Goal: Task Accomplishment & Management: Use online tool/utility

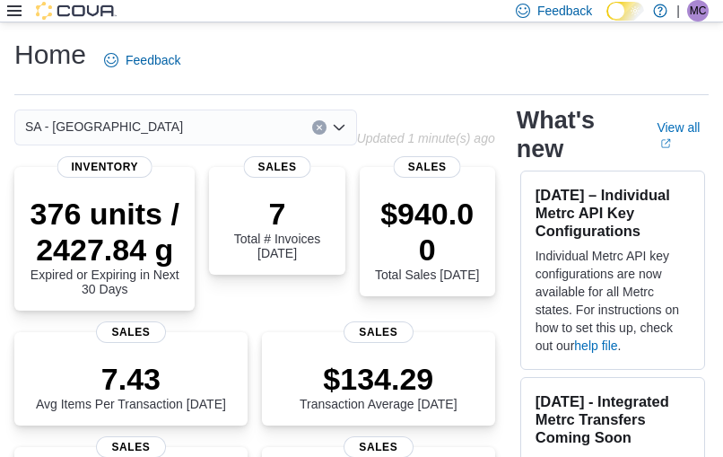
click at [17, 13] on icon at bounding box center [14, 11] width 14 height 14
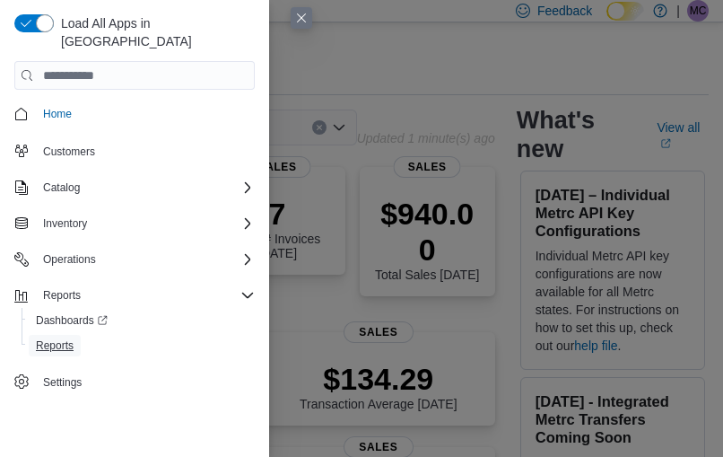
click at [69, 338] on span "Reports" at bounding box center [55, 345] width 38 height 14
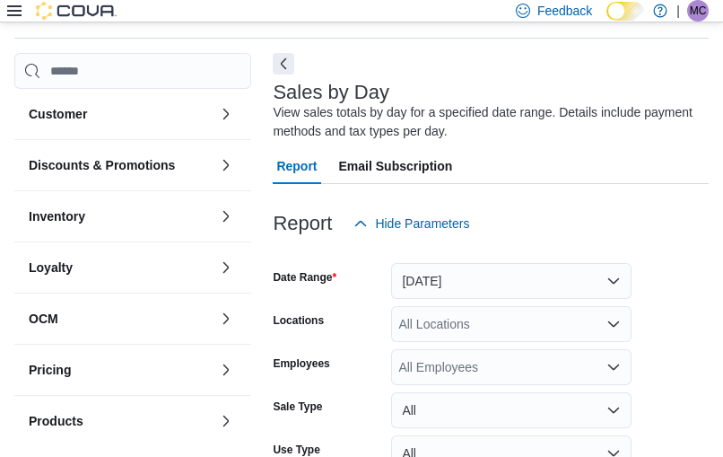
scroll to position [60, 0]
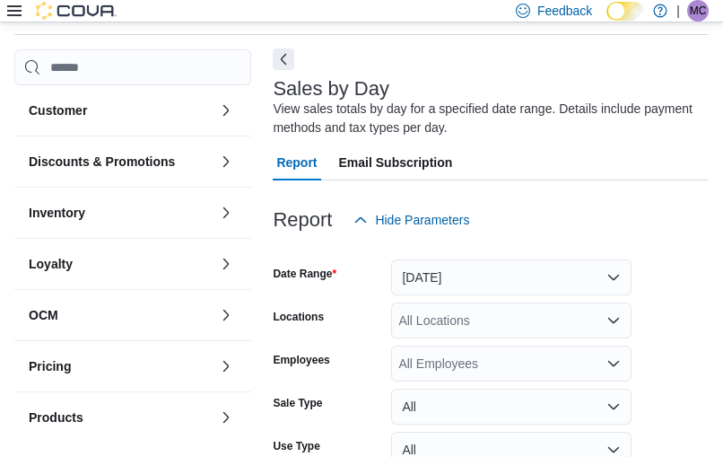
click at [293, 70] on button "Next" at bounding box center [284, 59] width 22 height 22
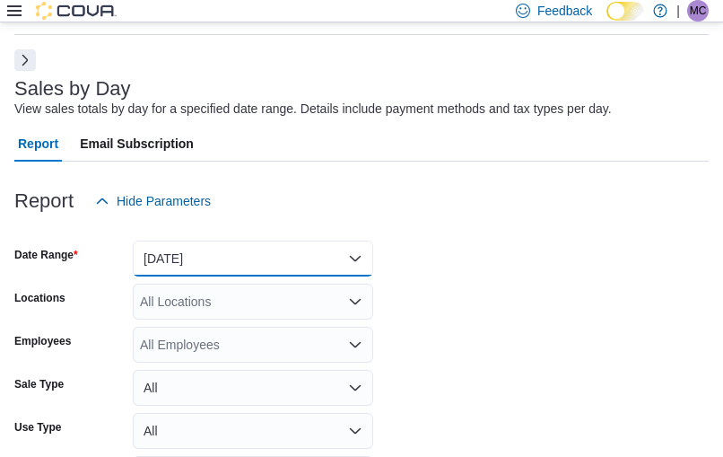
click at [232, 248] on button "Yesterday" at bounding box center [253, 258] width 240 height 36
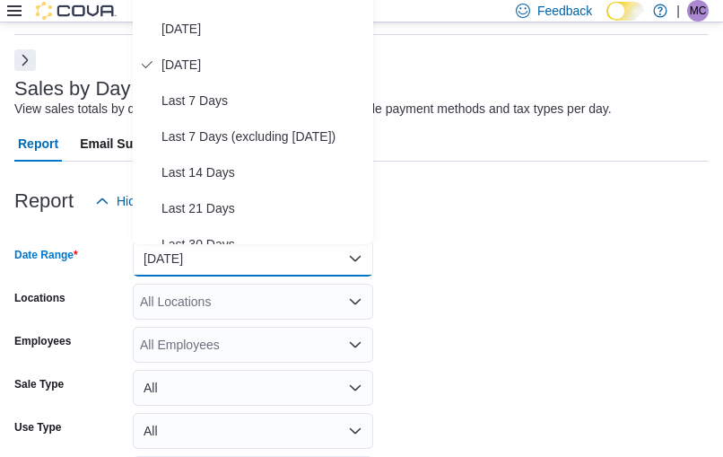
scroll to position [35, 0]
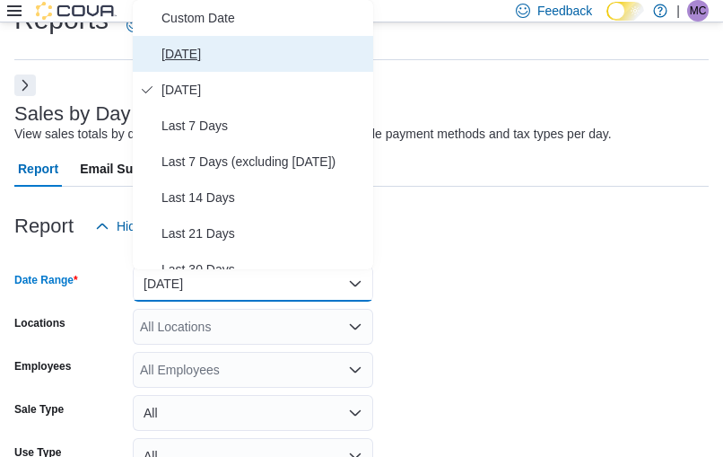
click at [235, 64] on button "Today" at bounding box center [253, 54] width 240 height 36
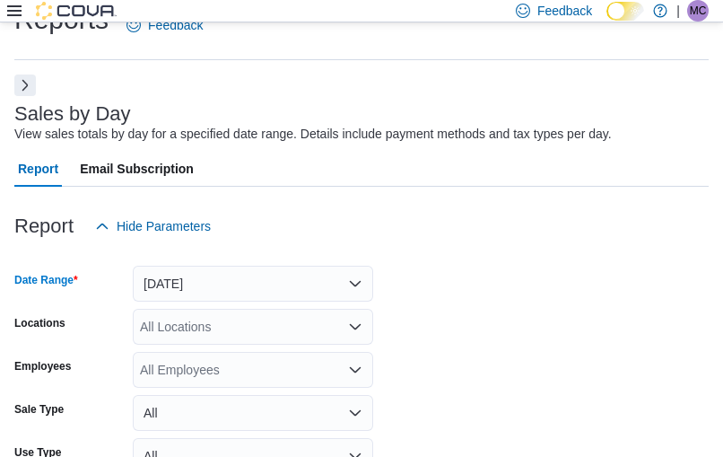
click at [186, 319] on div "All Locations" at bounding box center [253, 327] width 240 height 36
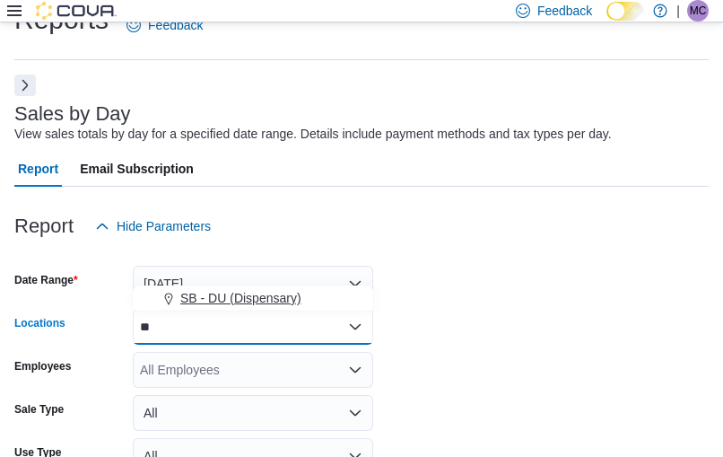
type input "**"
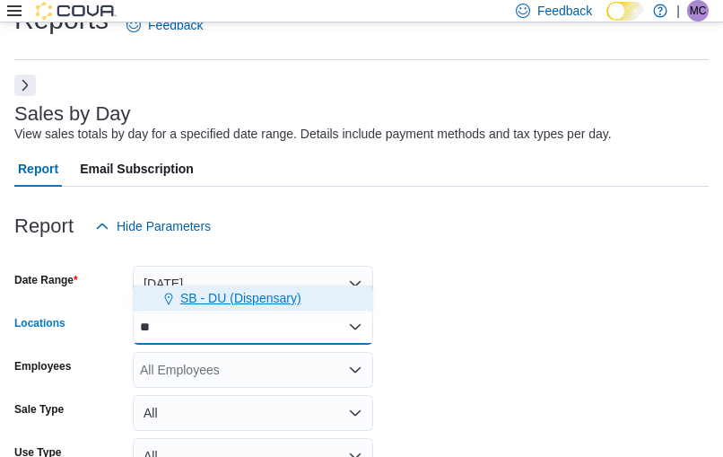
click at [248, 301] on span "SB - DU (Dispensary)" at bounding box center [240, 298] width 121 height 18
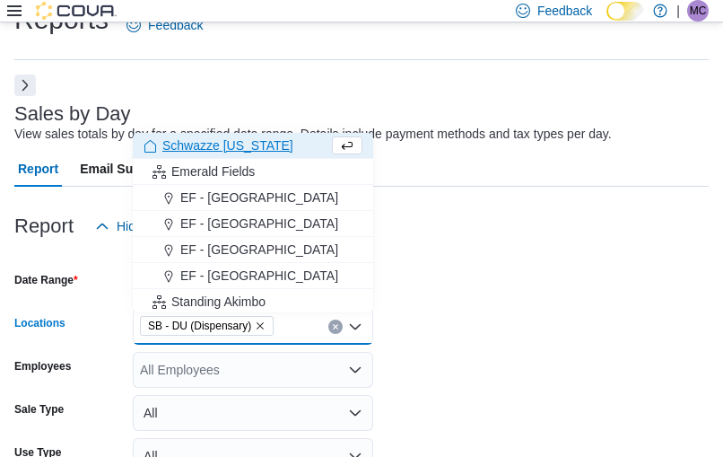
click at [578, 268] on form "Date Range Today Locations SB - DU (Dispensary) Combo box. Selected. SB - DU (D…" at bounding box center [361, 405] width 695 height 323
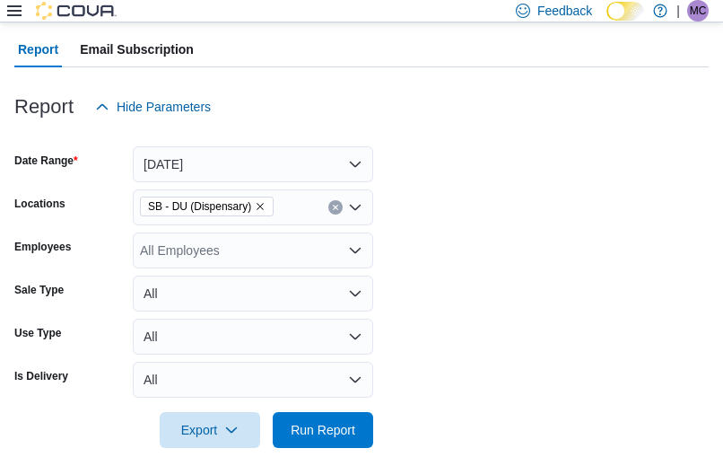
scroll to position [185, 0]
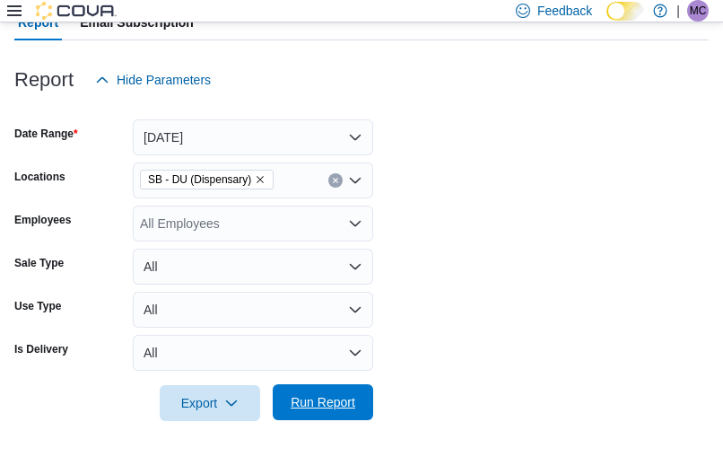
click at [340, 387] on span "Run Report" at bounding box center [323, 402] width 79 height 36
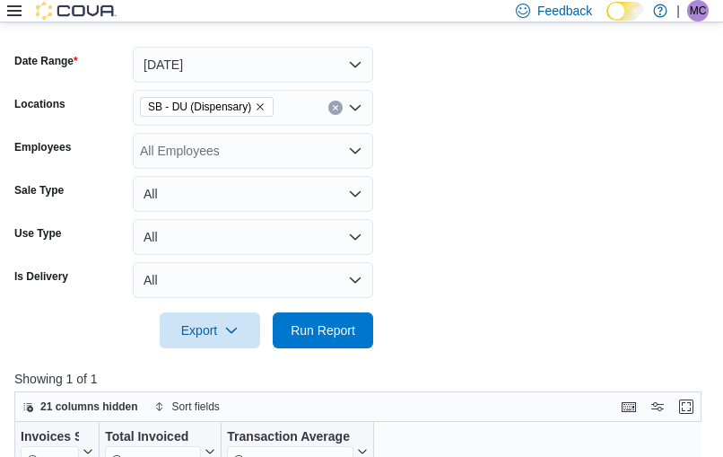
scroll to position [240, 0]
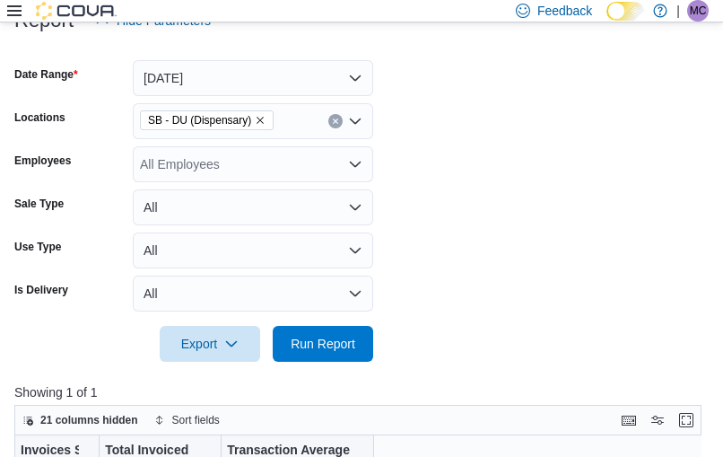
click at [224, 172] on div "All Employees" at bounding box center [253, 164] width 240 height 36
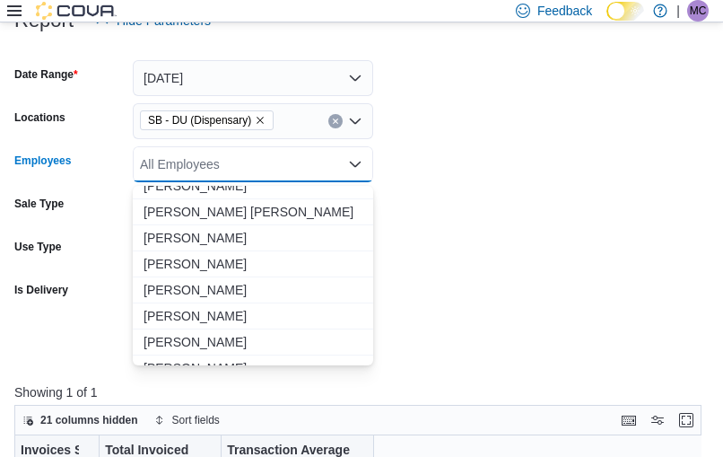
scroll to position [3244, 0]
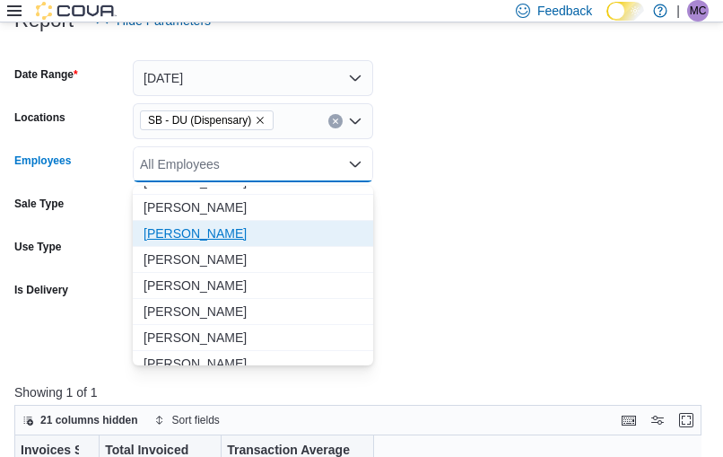
click at [234, 237] on span "Beth Marie Morgan" at bounding box center [253, 233] width 219 height 18
click at [541, 258] on form "Date Range Today Locations SB - DU (Dispensary) Employees Beth Marie Morgan Com…" at bounding box center [361, 200] width 695 height 323
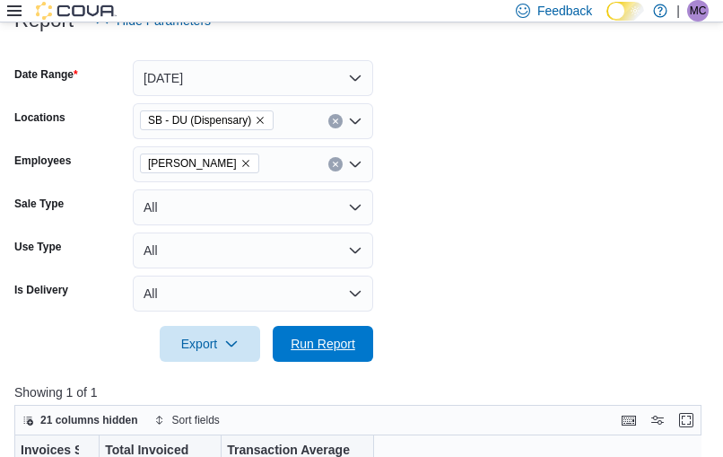
click at [334, 334] on span "Run Report" at bounding box center [323, 344] width 79 height 36
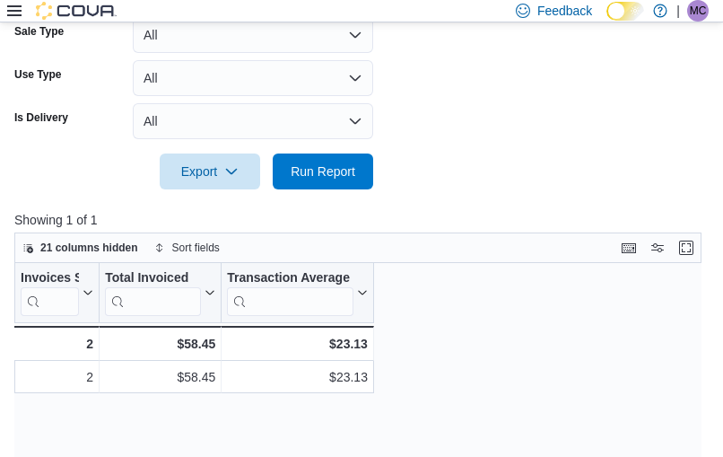
scroll to position [242, 0]
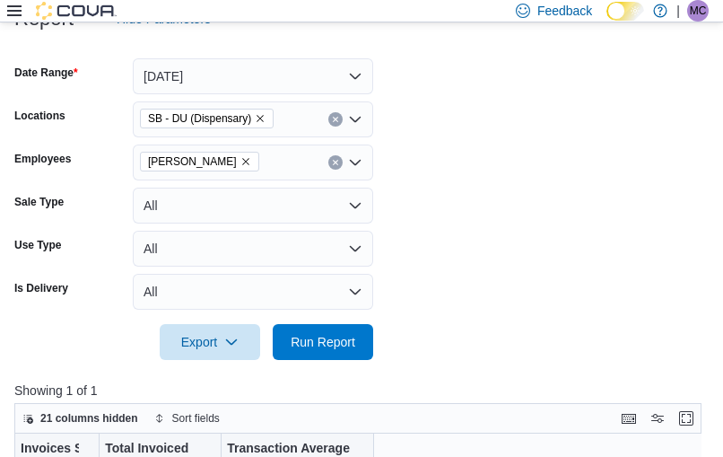
click at [251, 162] on icon "Remove Beth Marie Morgan from selection in this group" at bounding box center [245, 161] width 11 height 11
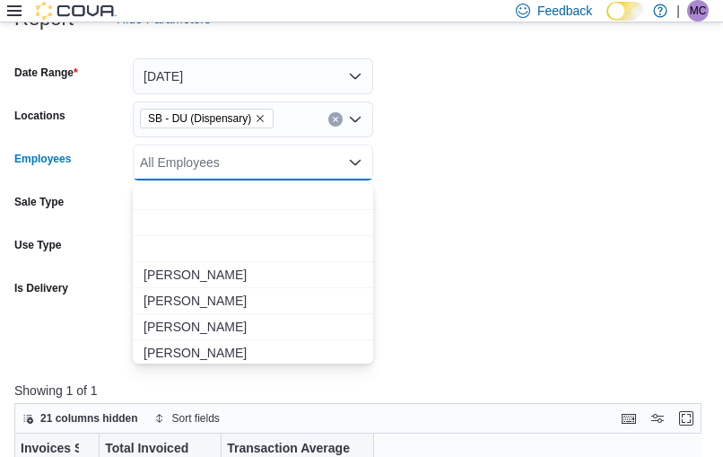
click at [255, 120] on icon "Remove SB - DU (Dispensary) from selection in this group" at bounding box center [260, 118] width 11 height 11
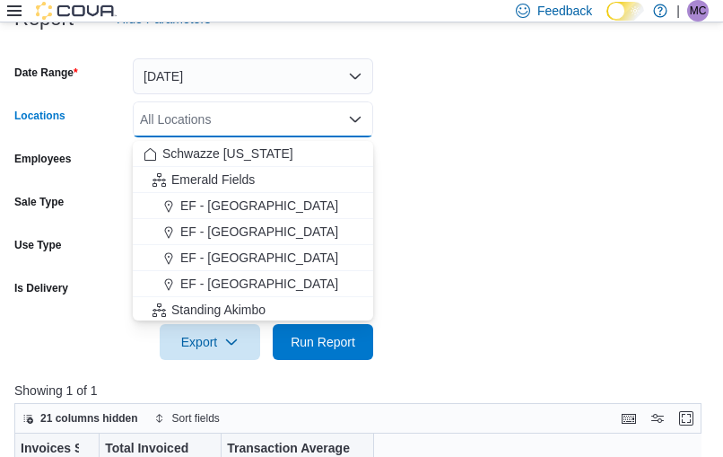
click at [425, 159] on form "Date Range Today Locations All Locations Combo box. Selected. Combo box input. …" at bounding box center [361, 198] width 695 height 323
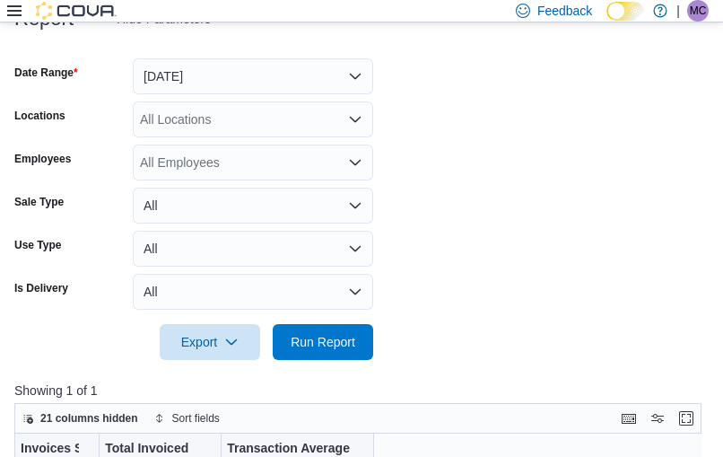
click at [274, 120] on div "All Locations" at bounding box center [253, 119] width 240 height 36
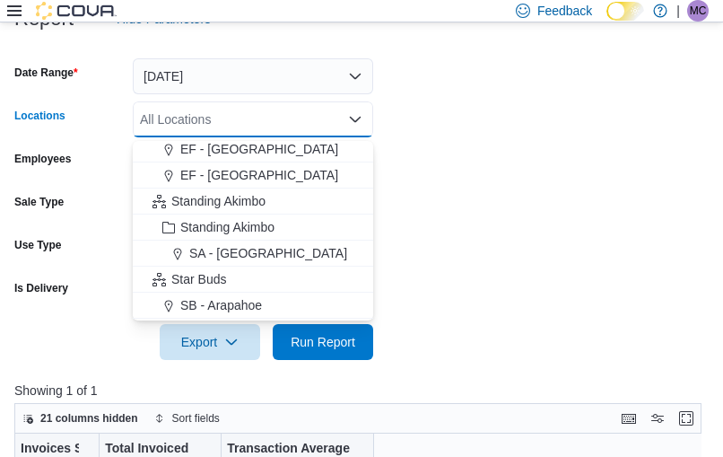
scroll to position [115, 0]
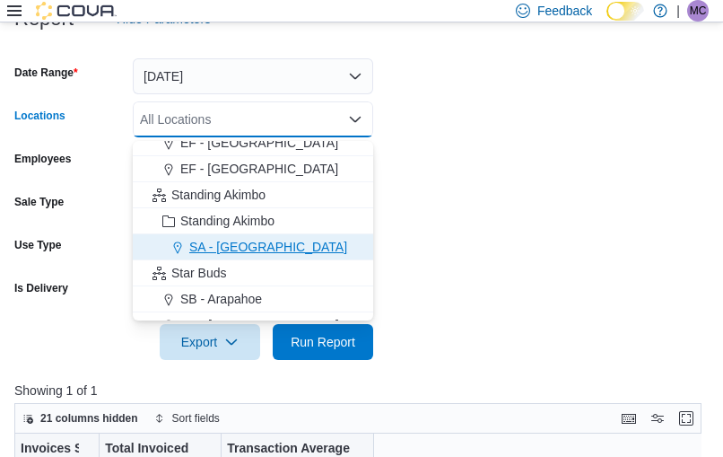
click at [234, 243] on span "SA - Denver" at bounding box center [268, 247] width 158 height 18
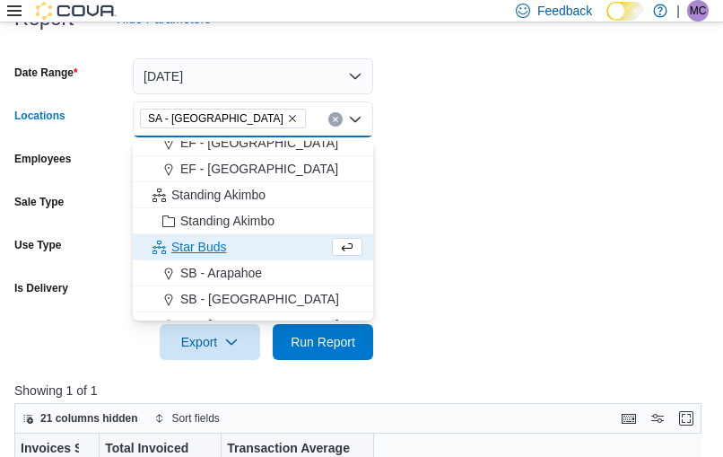
click at [458, 189] on form "Date Range Today Locations SA - Denver Combo box. Selected. SA - Denver. Press …" at bounding box center [361, 198] width 695 height 323
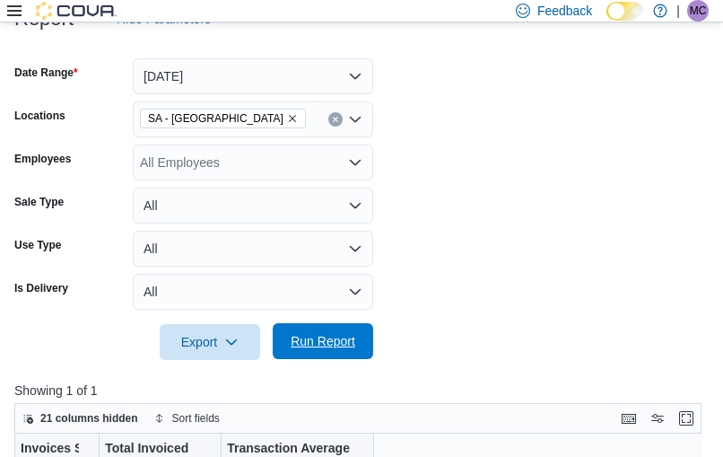
click at [328, 341] on span "Run Report" at bounding box center [323, 341] width 65 height 18
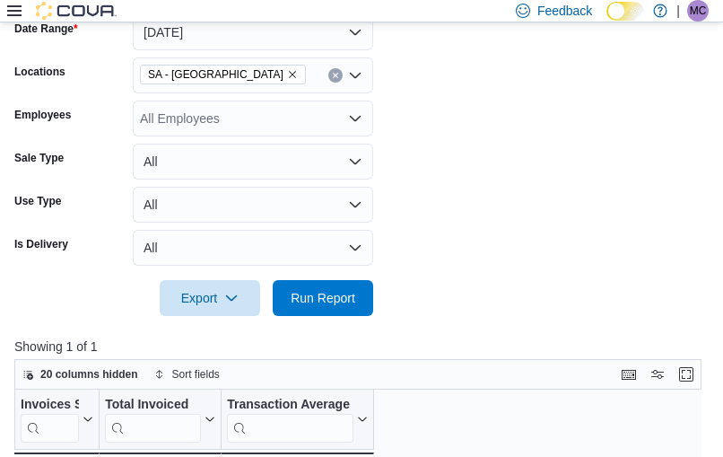
scroll to position [357, 0]
